Goal: Information Seeking & Learning: Compare options

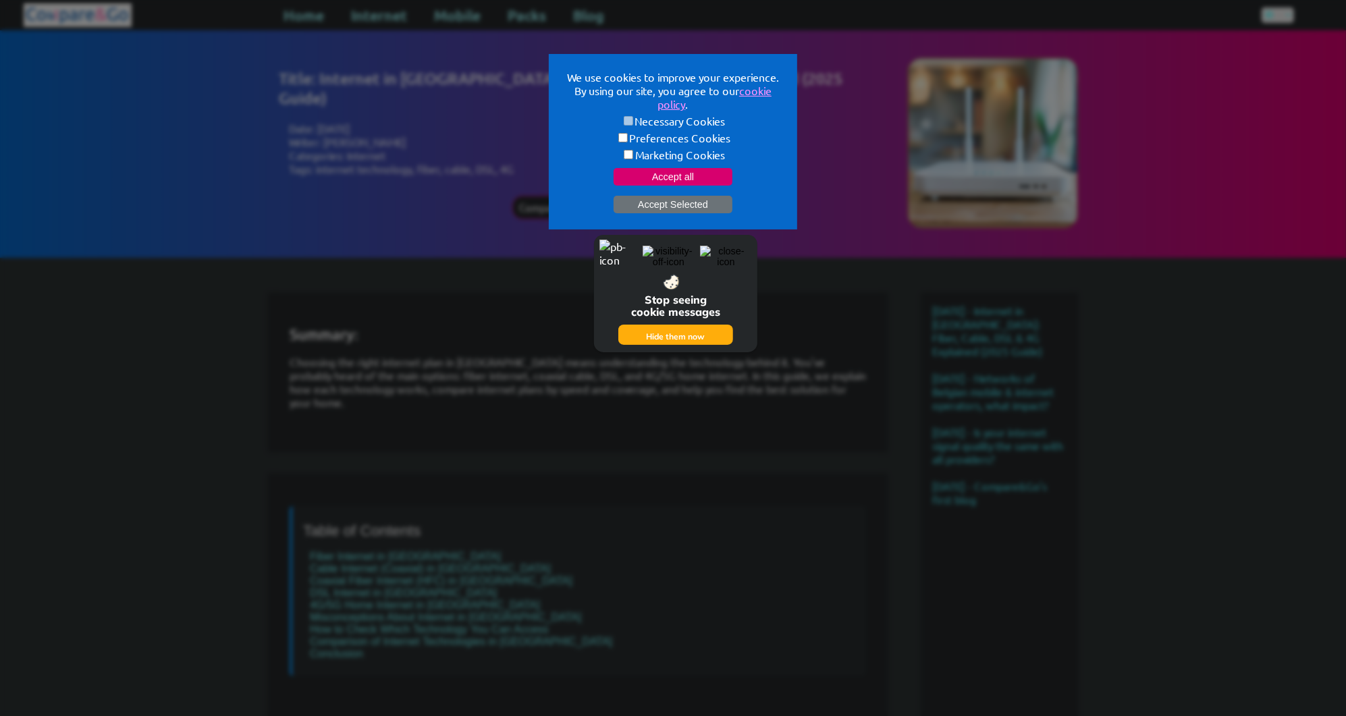
click at [669, 182] on button "Accept all" at bounding box center [673, 177] width 119 height 18
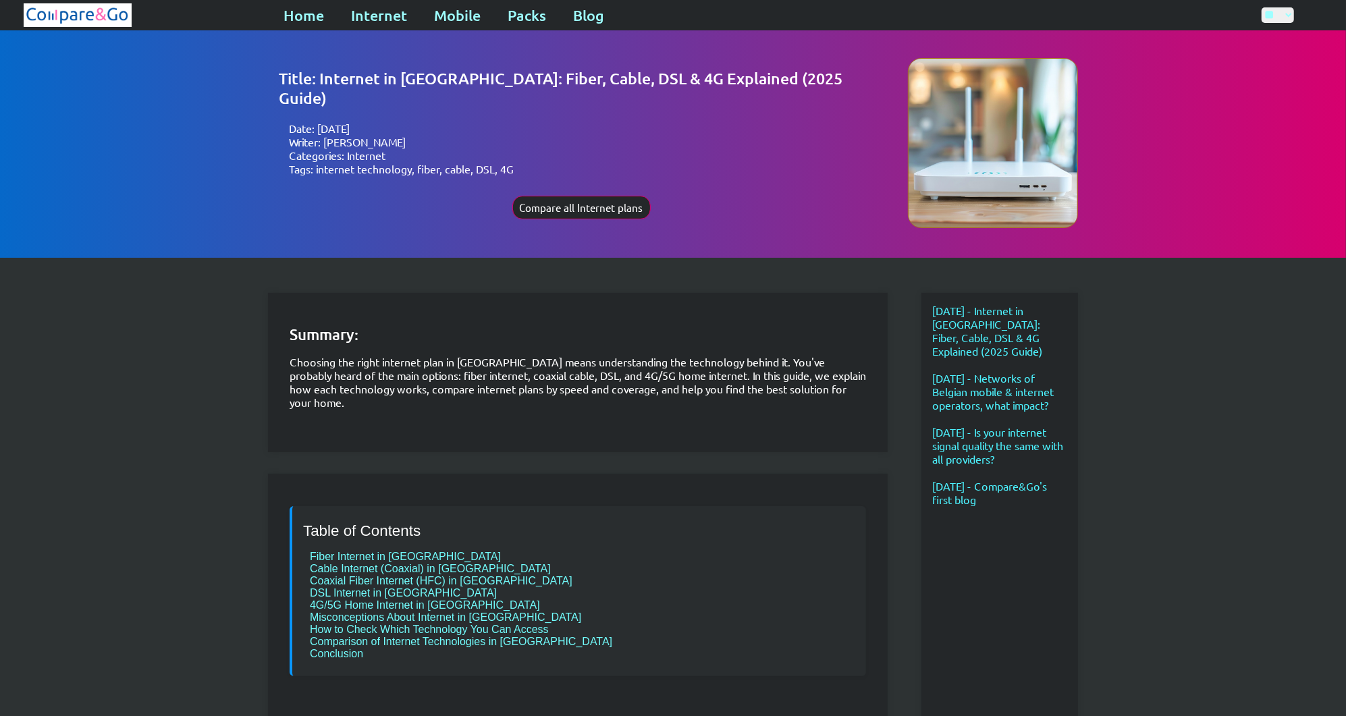
click at [1229, 199] on div "Title: Internet in Belgium: Fiber, Cable, DSL & 4G Explained (2025 Guide) Date:…" at bounding box center [673, 143] width 1346 height 227
click at [574, 196] on button "Compare all Internet plans" at bounding box center [581, 208] width 138 height 24
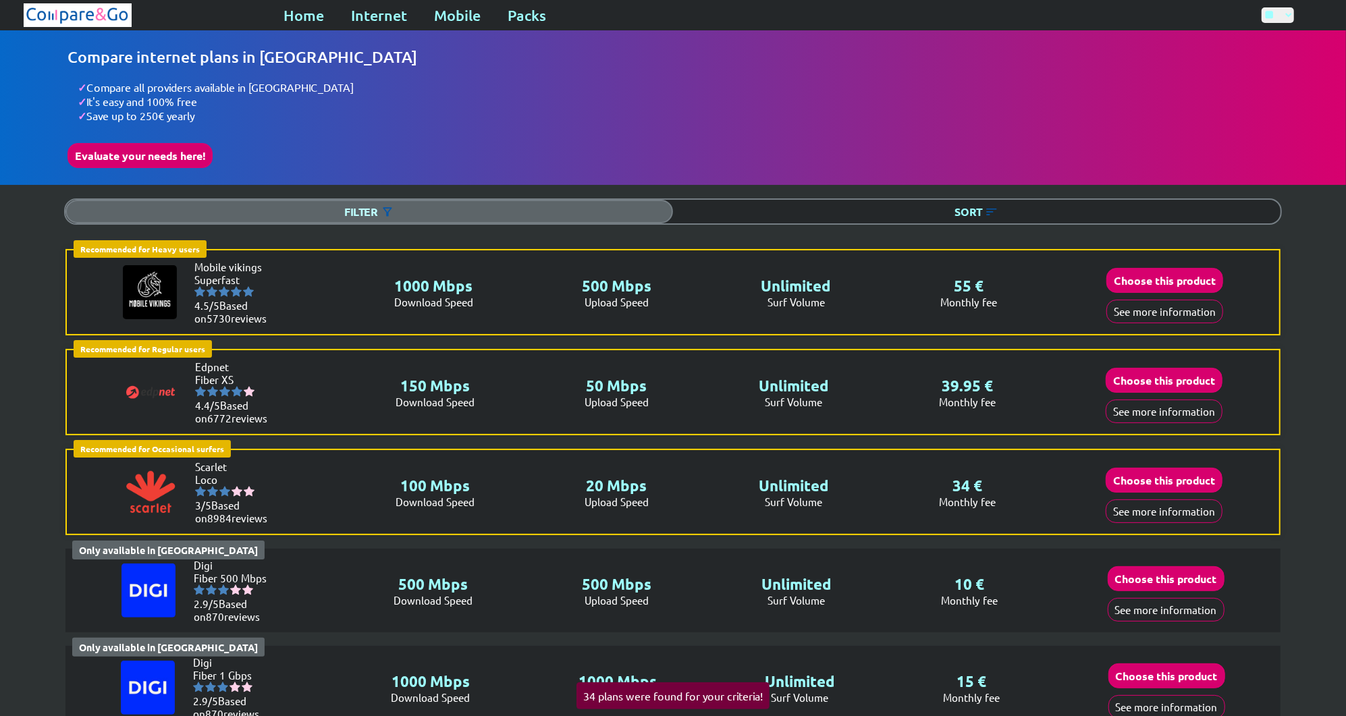
click at [375, 200] on div "Filter" at bounding box center [369, 212] width 608 height 24
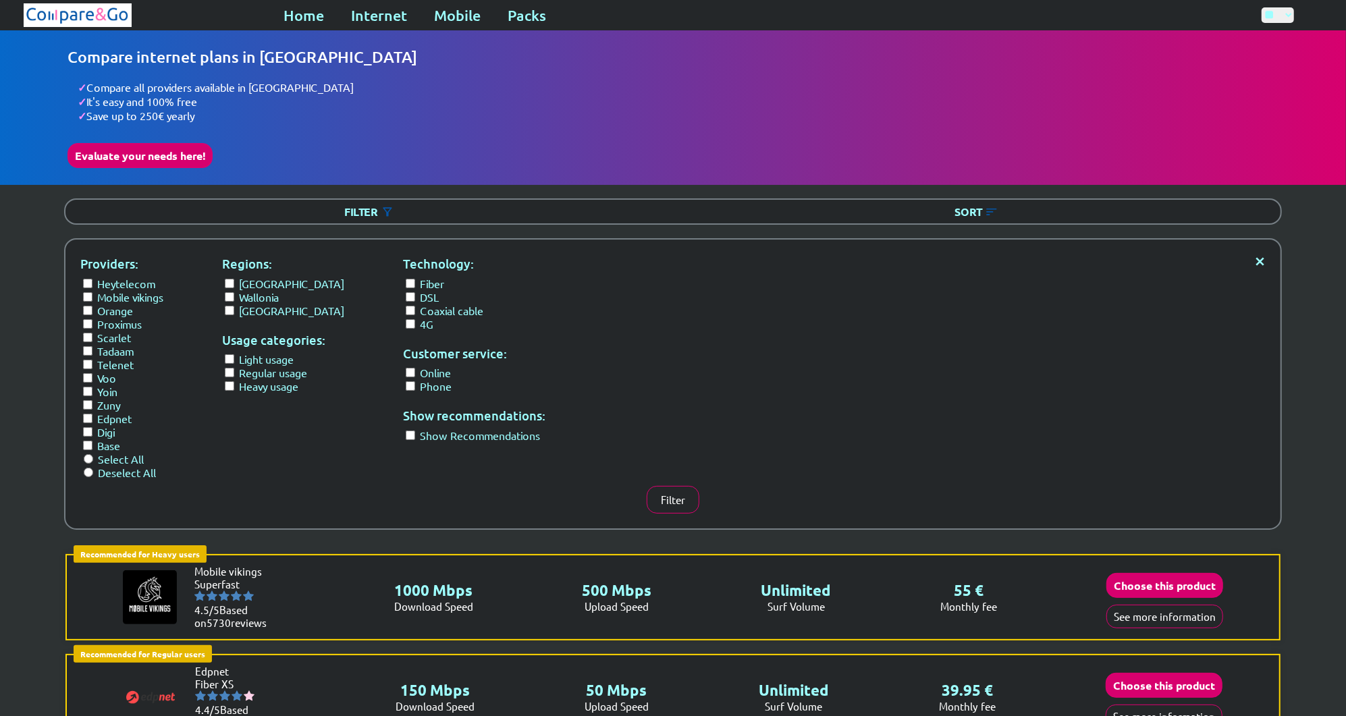
click at [231, 311] on form "Regions: [GEOGRAPHIC_DATA] Wallonia [GEOGRAPHIC_DATA]" at bounding box center [283, 285] width 122 height 63
click at [686, 492] on button "Filter" at bounding box center [673, 500] width 53 height 28
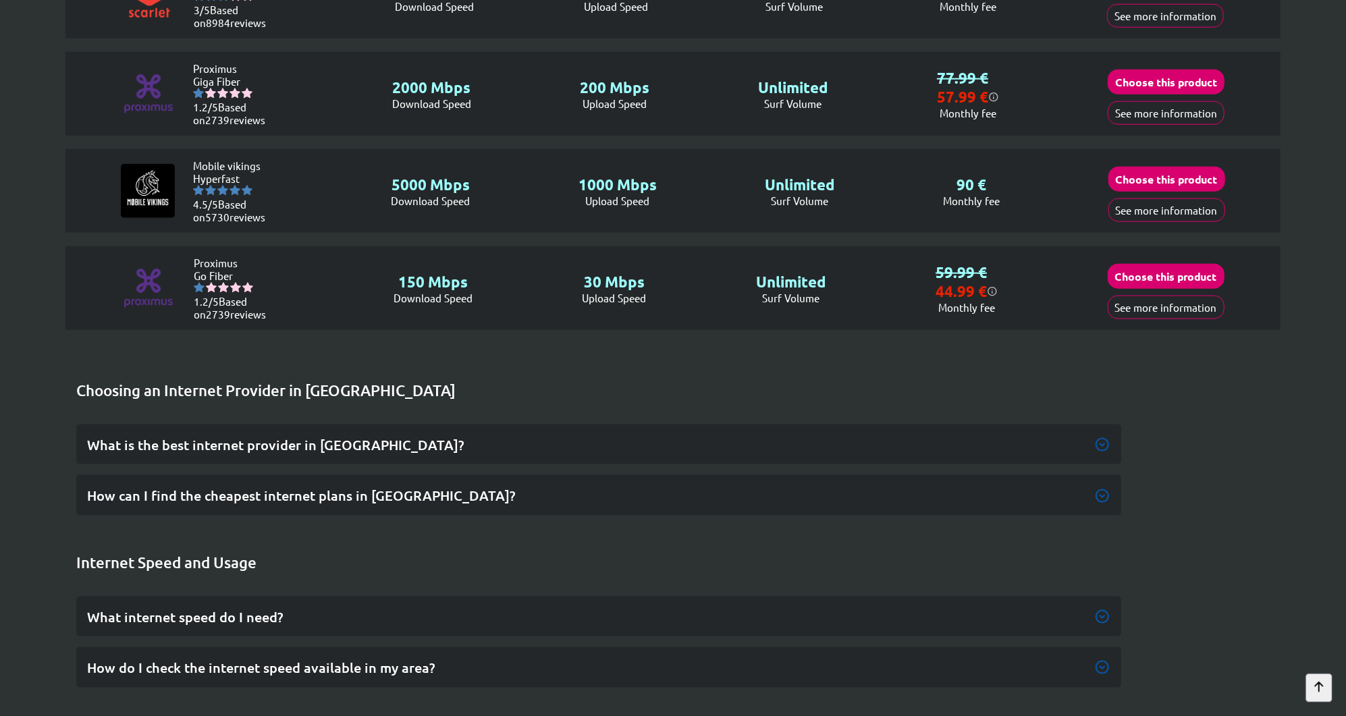
scroll to position [972, 0]
